Goal: Find specific page/section: Find specific page/section

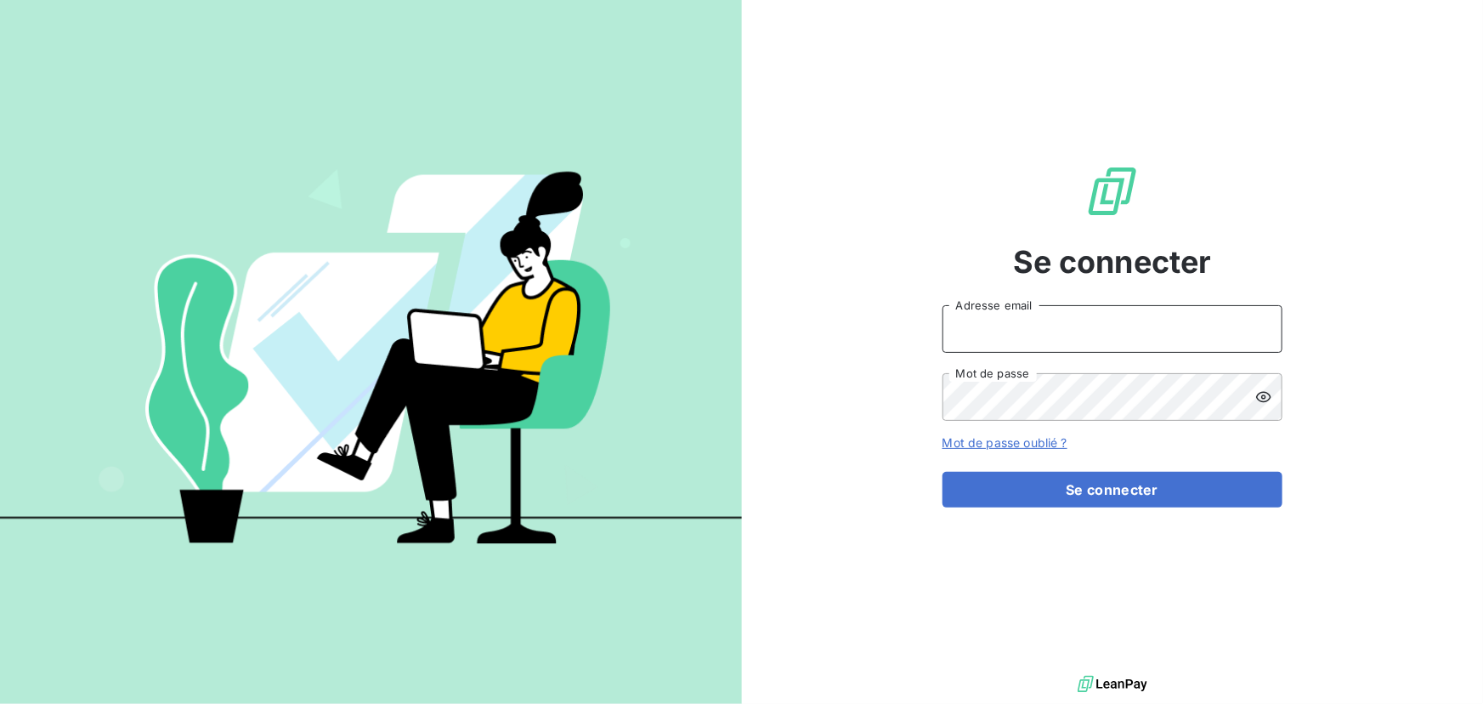
drag, startPoint x: 1072, startPoint y: 315, endPoint x: 1085, endPoint y: 323, distance: 15.6
click at [1072, 316] on input "Adresse email" at bounding box center [1113, 329] width 340 height 48
click at [1247, 333] on div at bounding box center [1259, 329] width 48 height 48
type input "[EMAIL_ADDRESS][DOMAIN_NAME]"
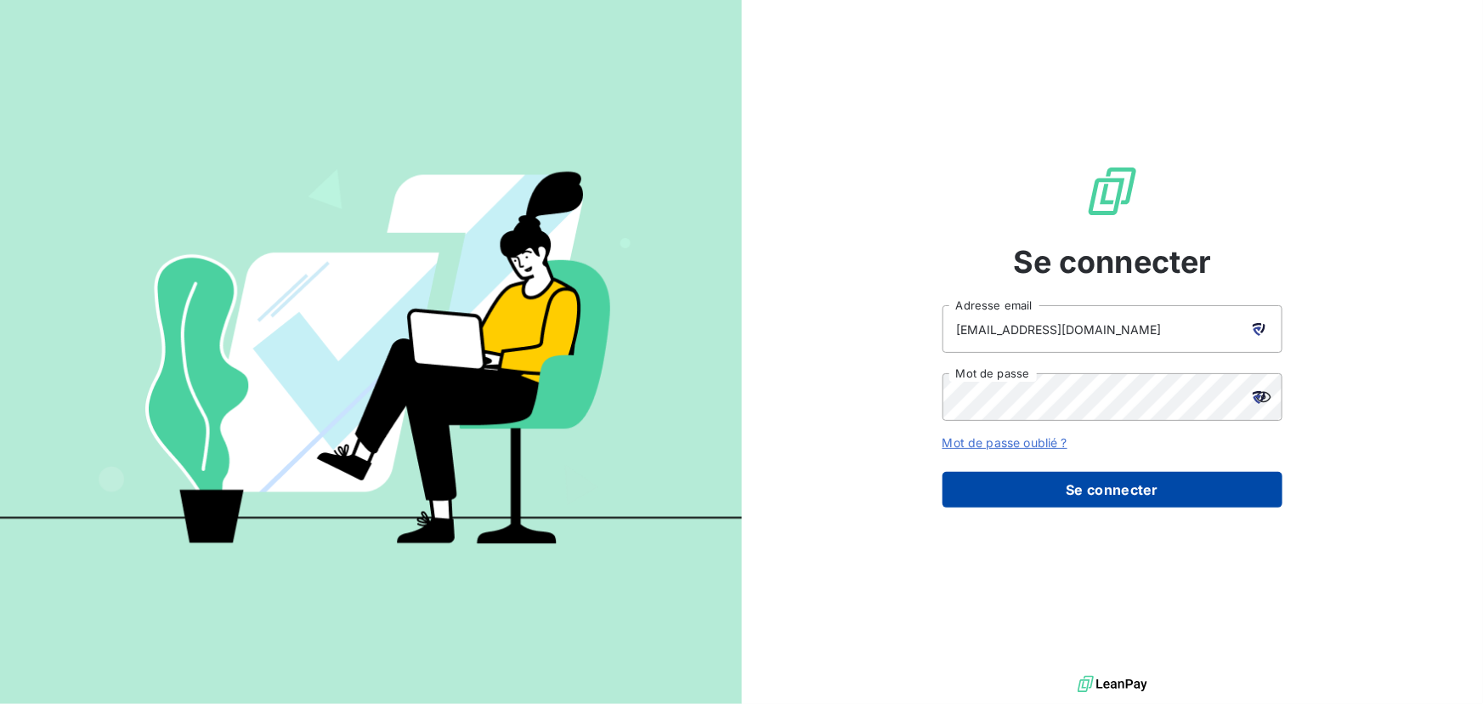
click at [1055, 501] on button "Se connecter" at bounding box center [1113, 490] width 340 height 36
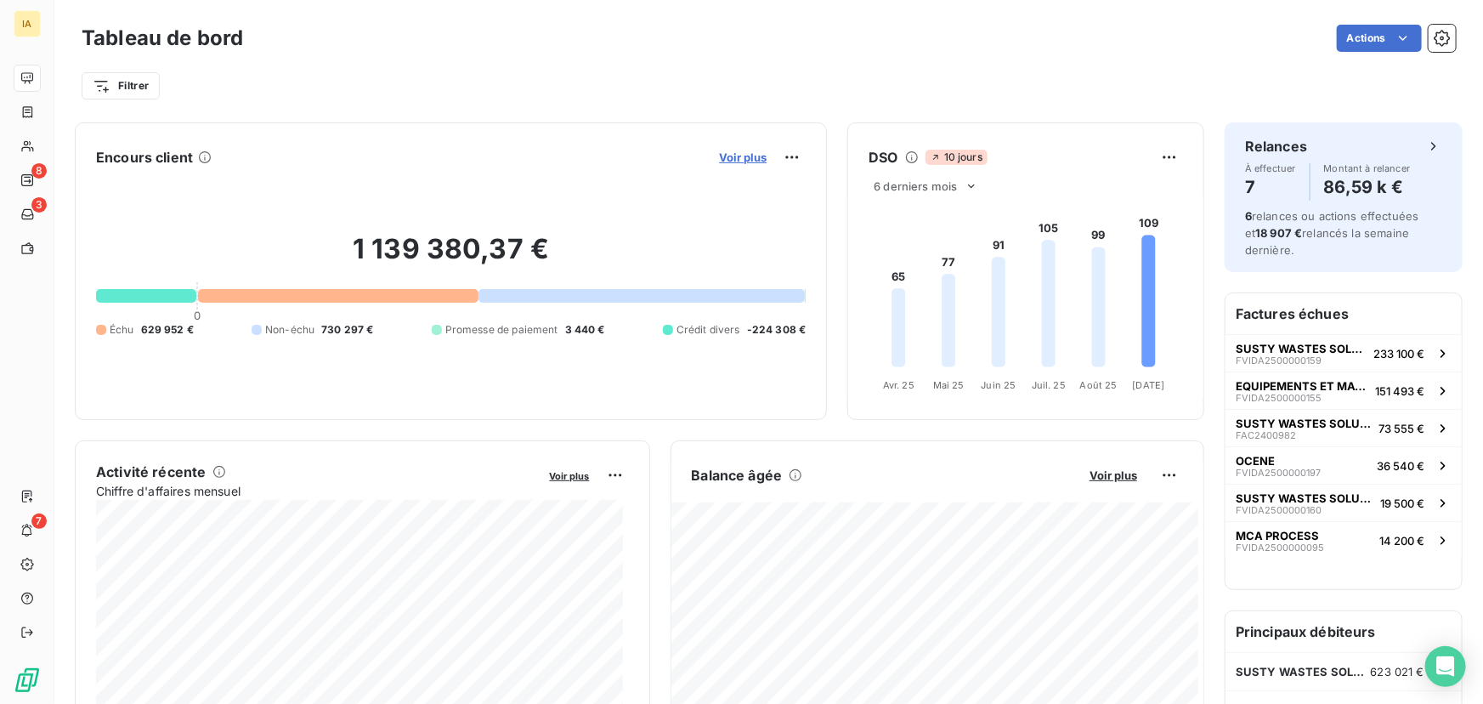
click at [733, 151] on span "Voir plus" at bounding box center [743, 157] width 48 height 14
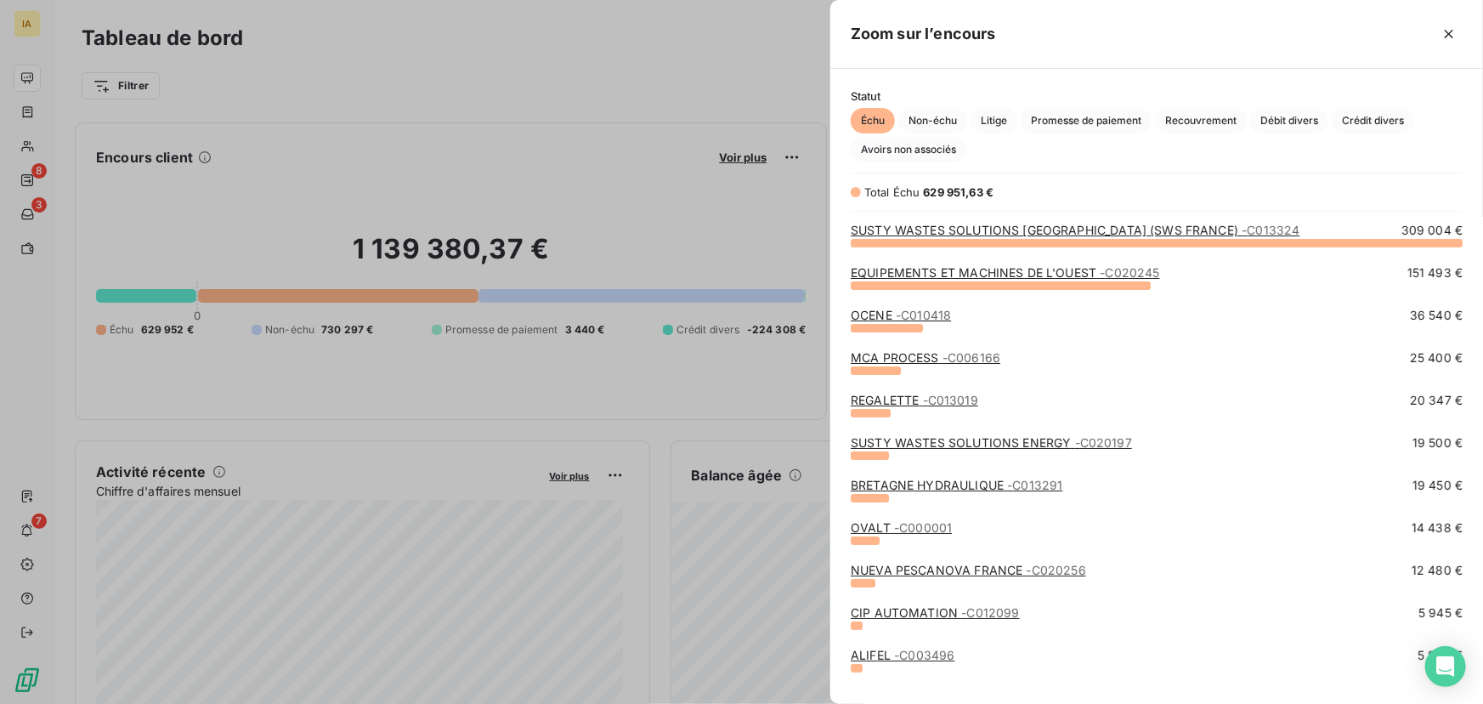
click at [1050, 229] on link "SUSTY WASTES SOLUTIONS [GEOGRAPHIC_DATA] (SWS FRANCE) - C013324" at bounding box center [1075, 230] width 449 height 14
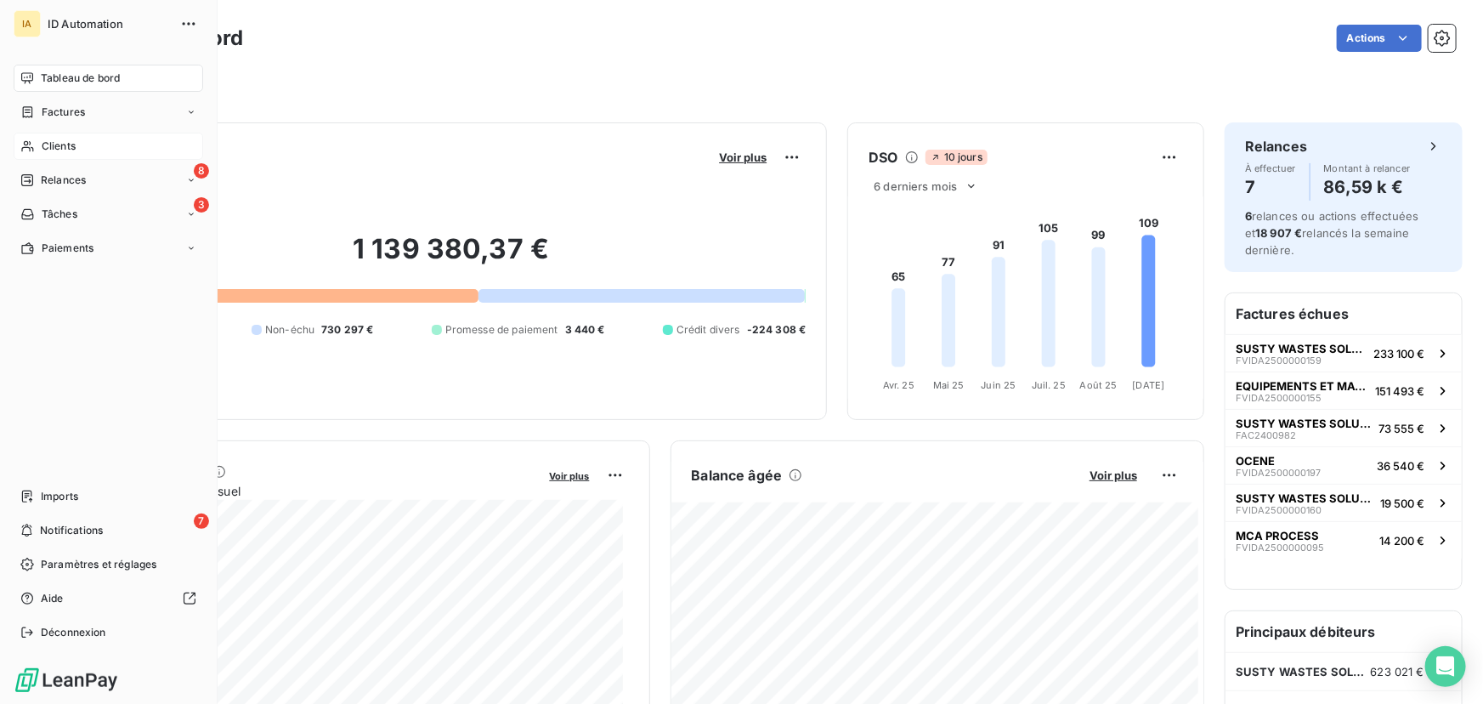
drag, startPoint x: 59, startPoint y: 140, endPoint x: 192, endPoint y: 146, distance: 132.7
click at [59, 140] on span "Clients" at bounding box center [59, 146] width 34 height 15
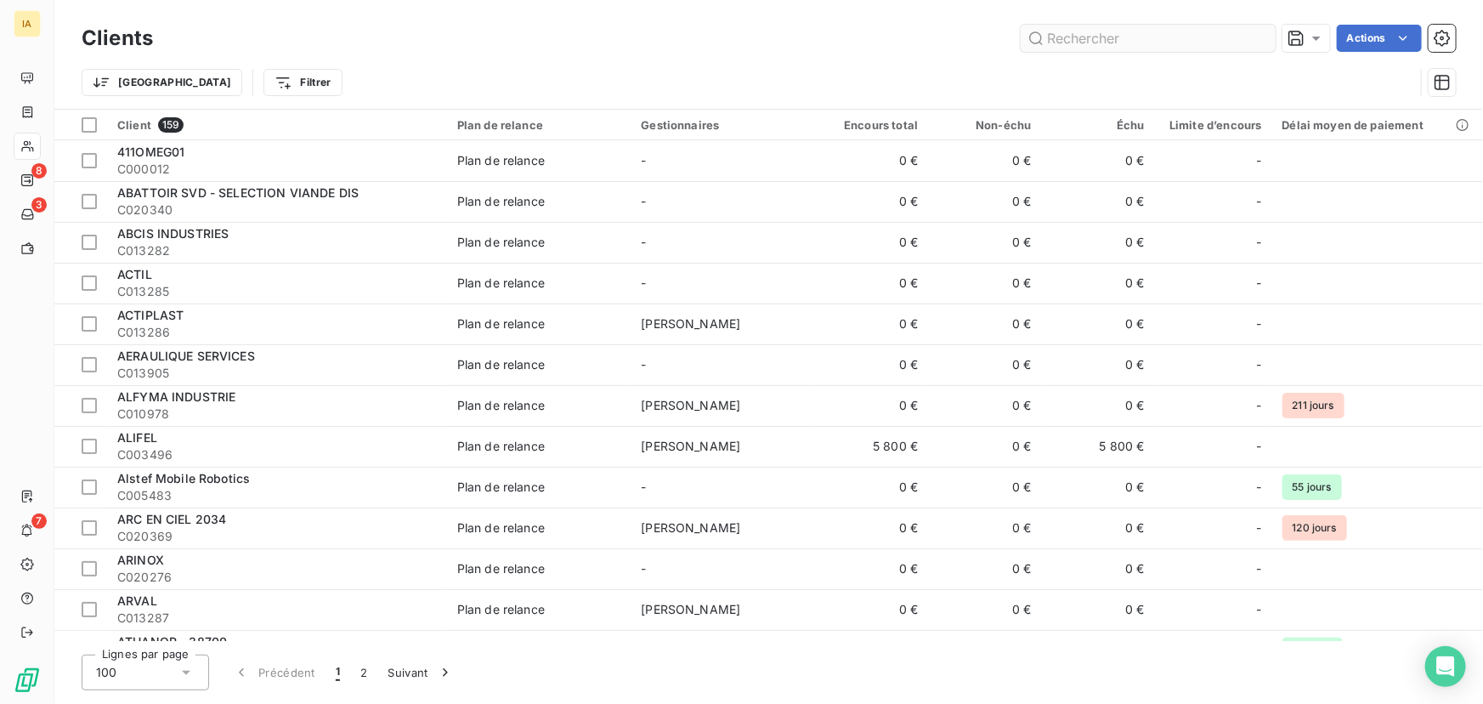
click at [1068, 31] on input "text" at bounding box center [1148, 38] width 255 height 27
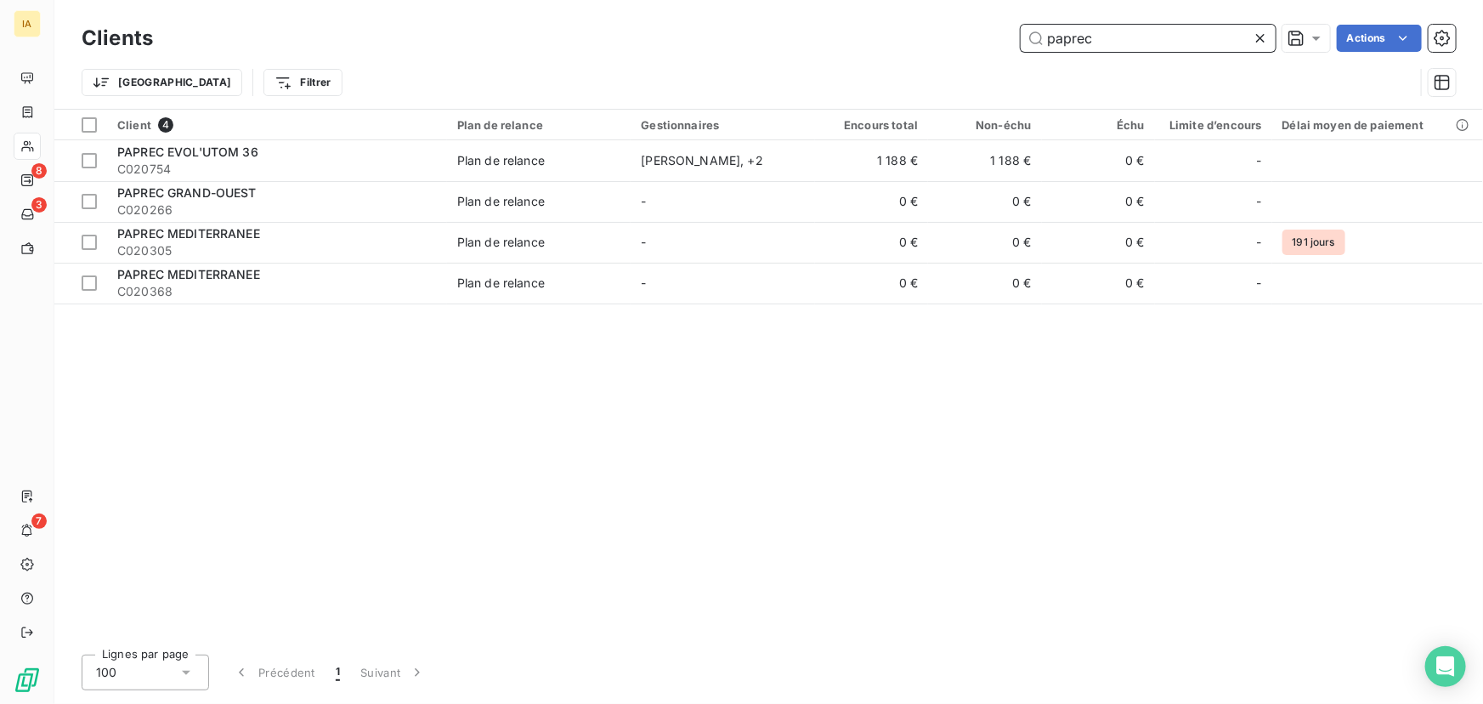
drag, startPoint x: 1174, startPoint y: 37, endPoint x: 513, endPoint y: 23, distance: 660.5
click at [513, 23] on div "Clients paprec Actions" at bounding box center [769, 38] width 1374 height 36
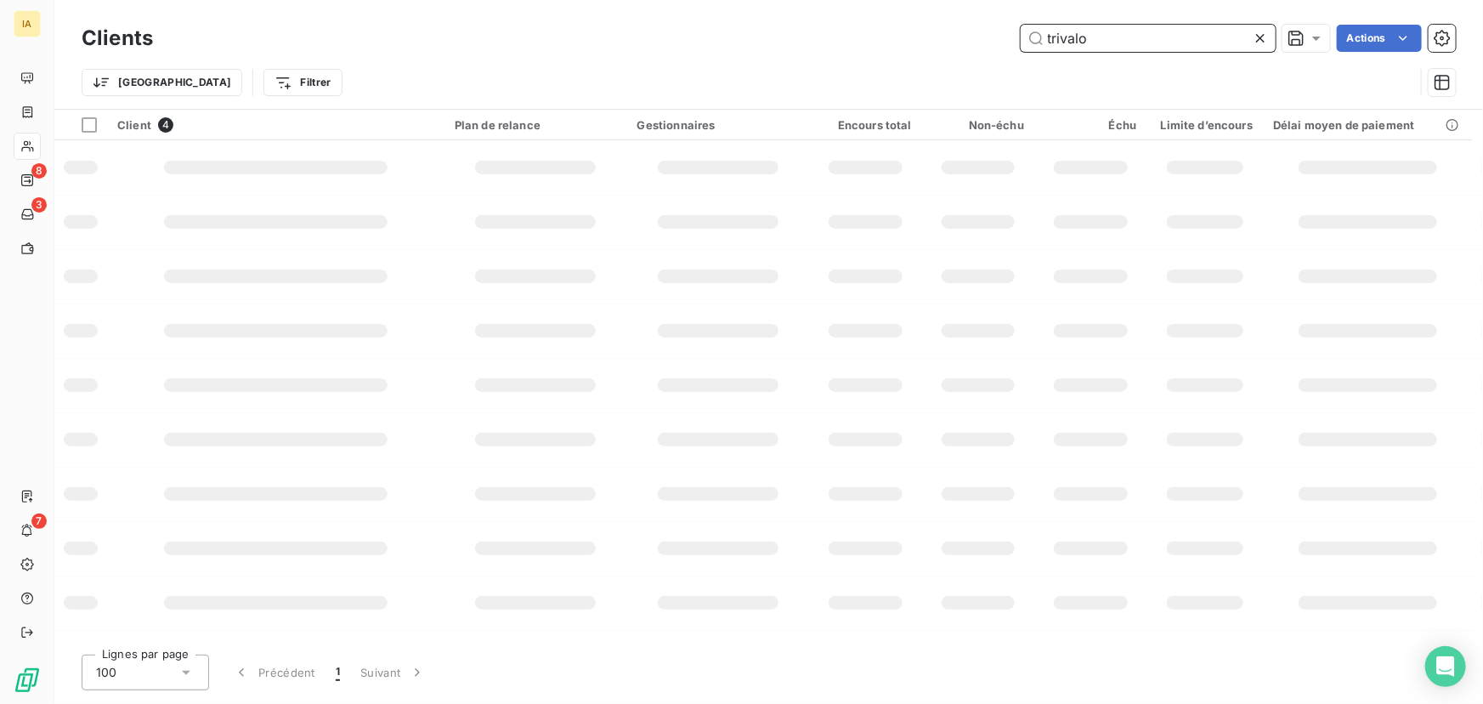
type input "trivalo"
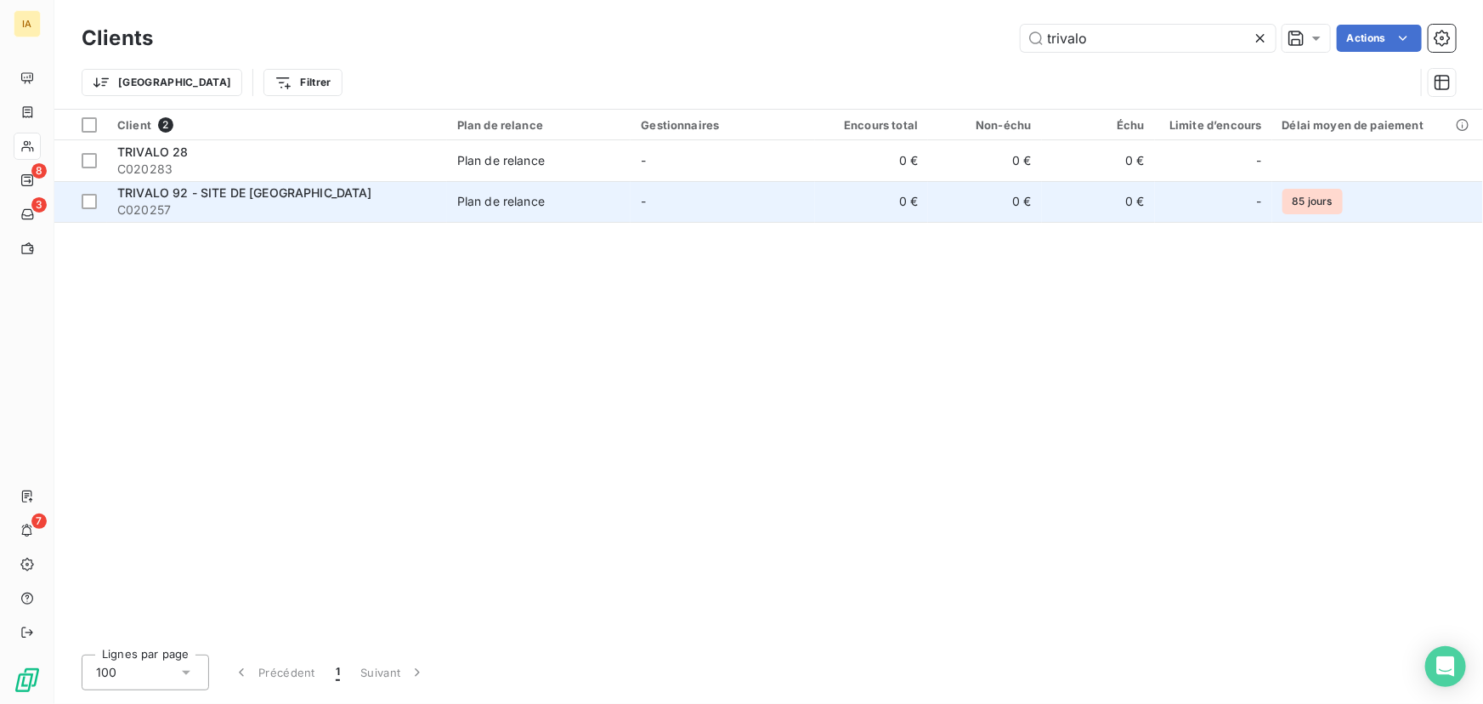
click at [339, 209] on span "C020257" at bounding box center [277, 209] width 320 height 17
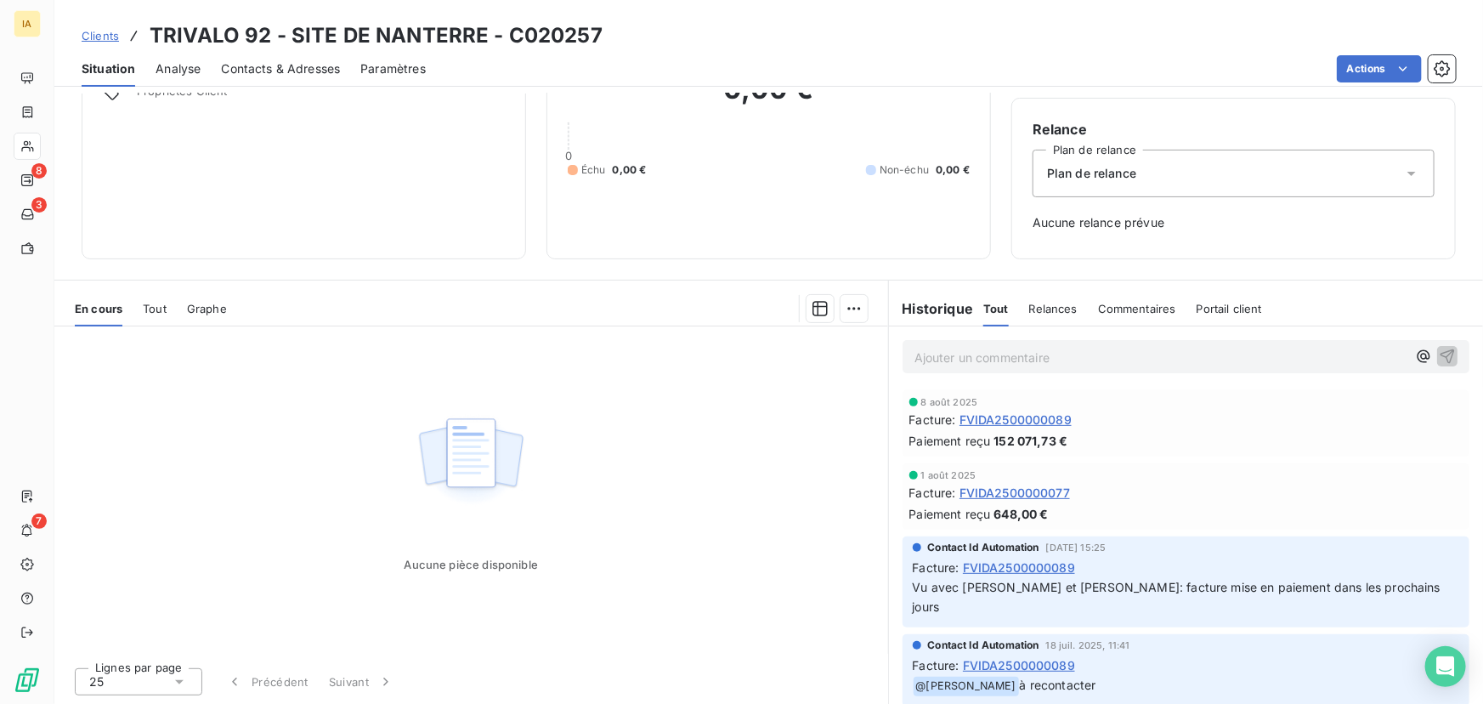
click at [146, 305] on span "Tout" at bounding box center [155, 309] width 24 height 14
